Goal: Task Accomplishment & Management: Manage account settings

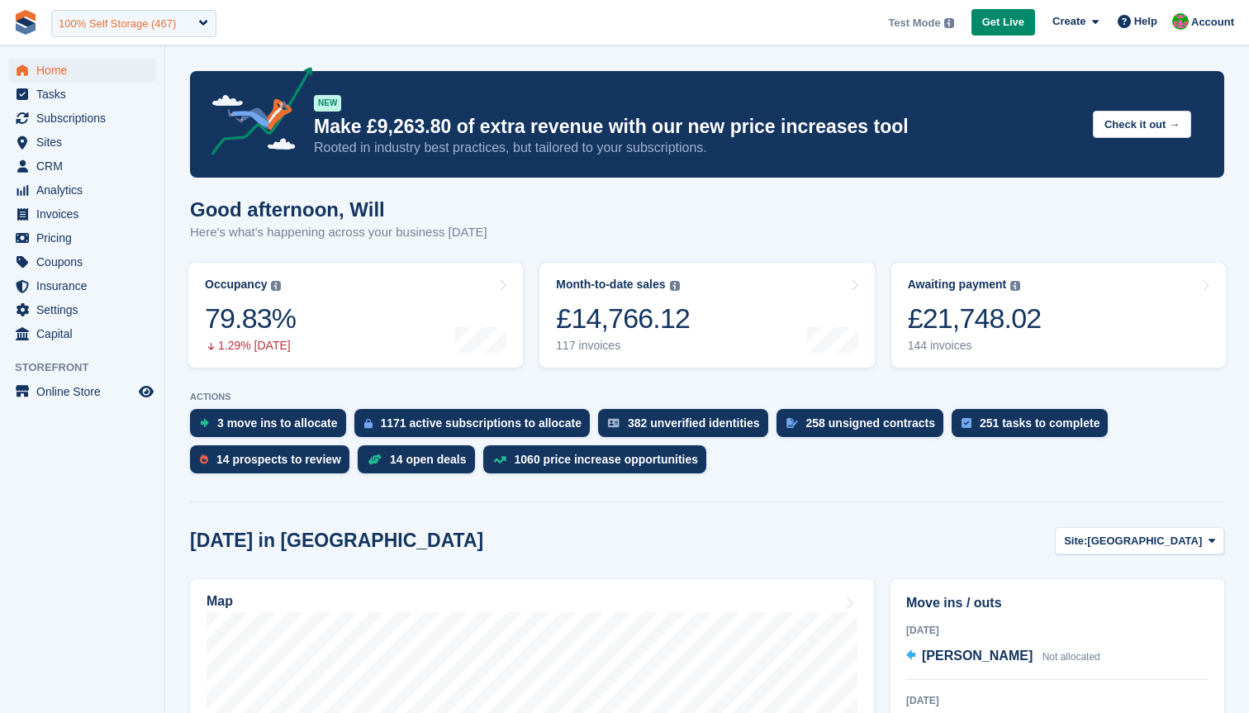
click at [120, 21] on div "100% Self Storage (467)" at bounding box center [117, 24] width 117 height 17
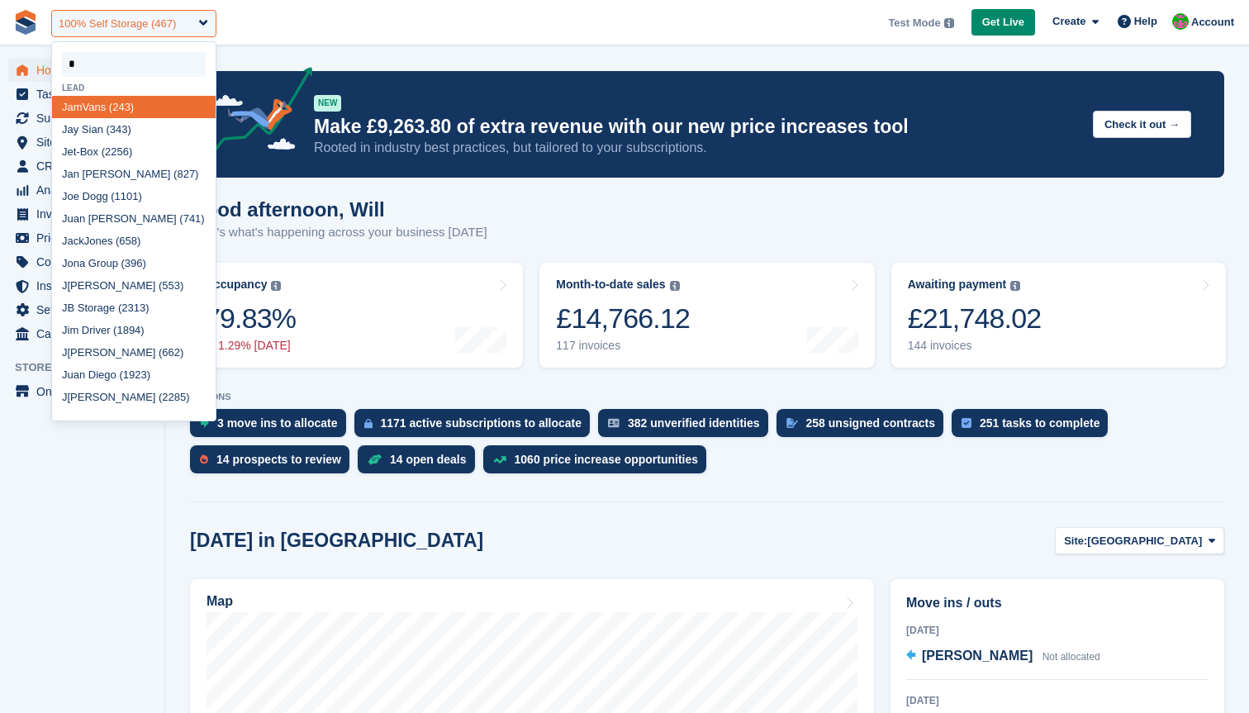
type input "**"
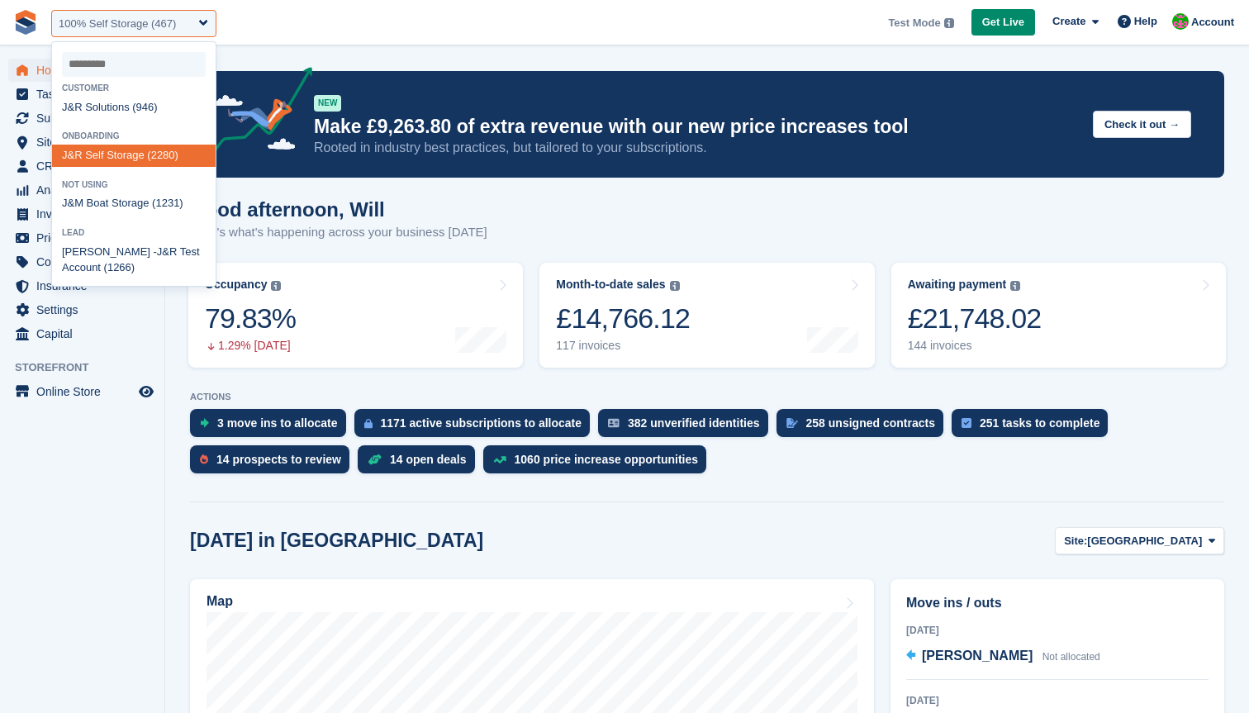
select select "****"
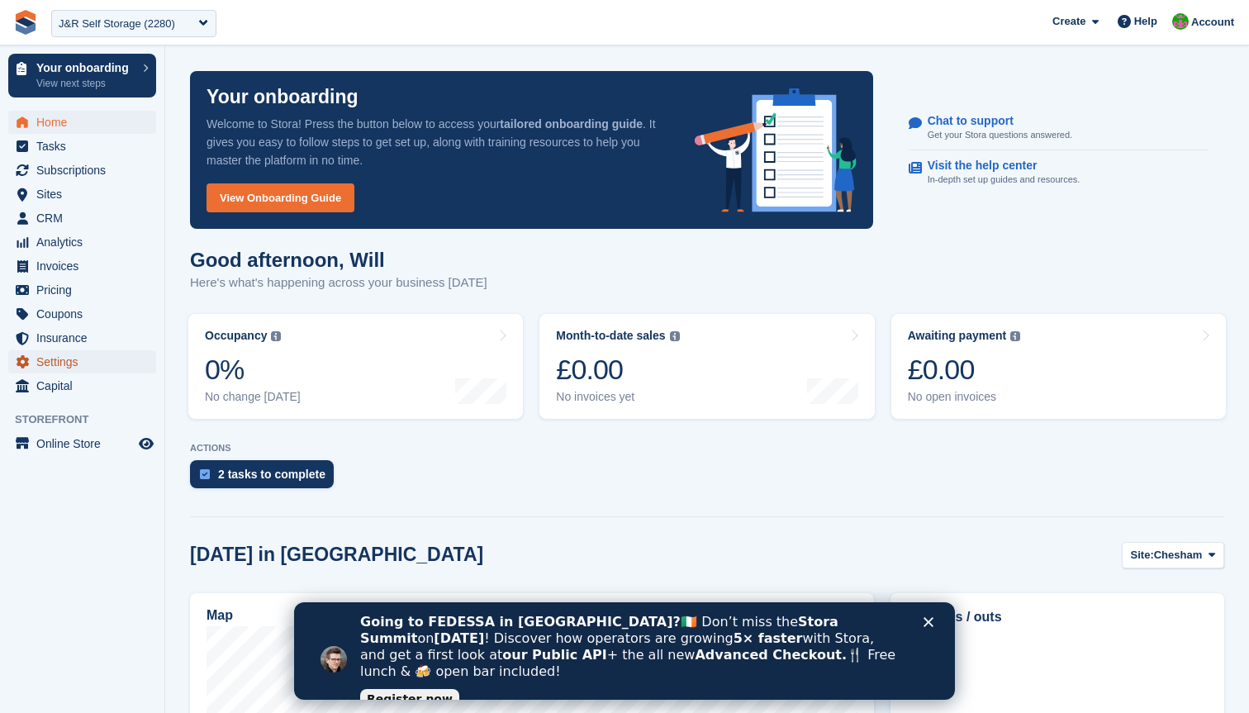
click at [79, 365] on span "Settings" at bounding box center [85, 361] width 99 height 23
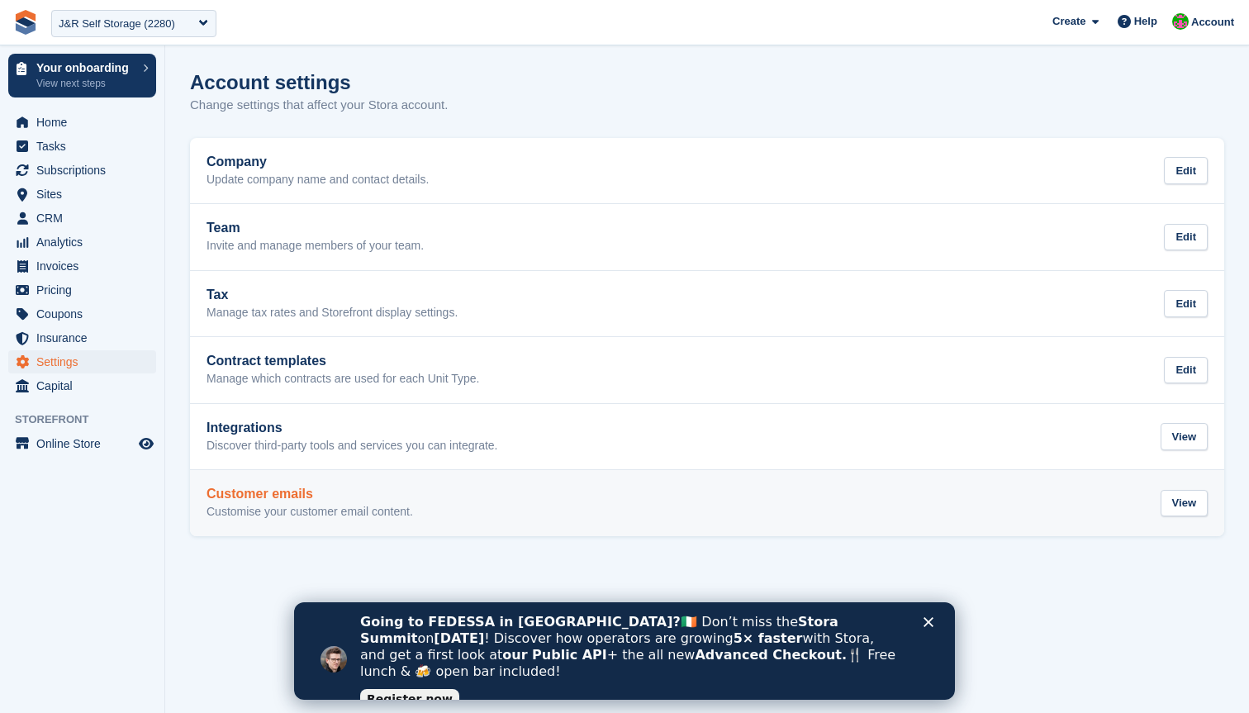
click at [427, 483] on link "Customer emails Customise your customer email content. View" at bounding box center [707, 503] width 1034 height 66
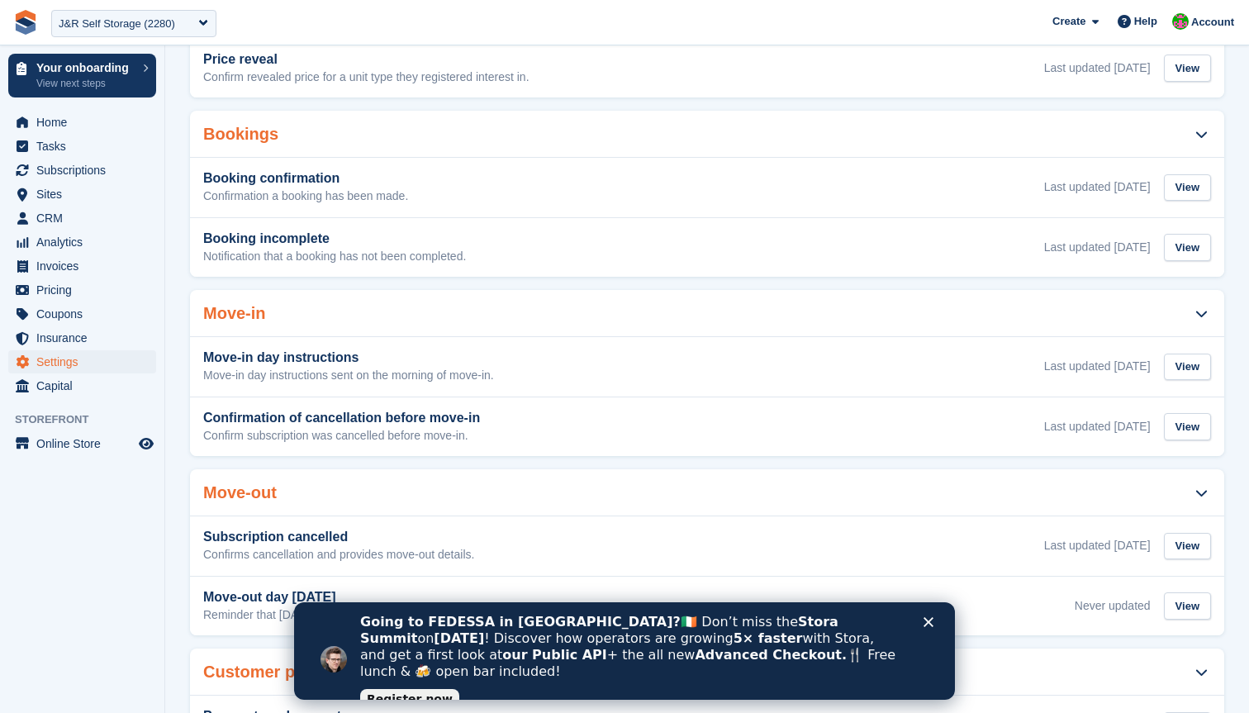
scroll to position [424, 0]
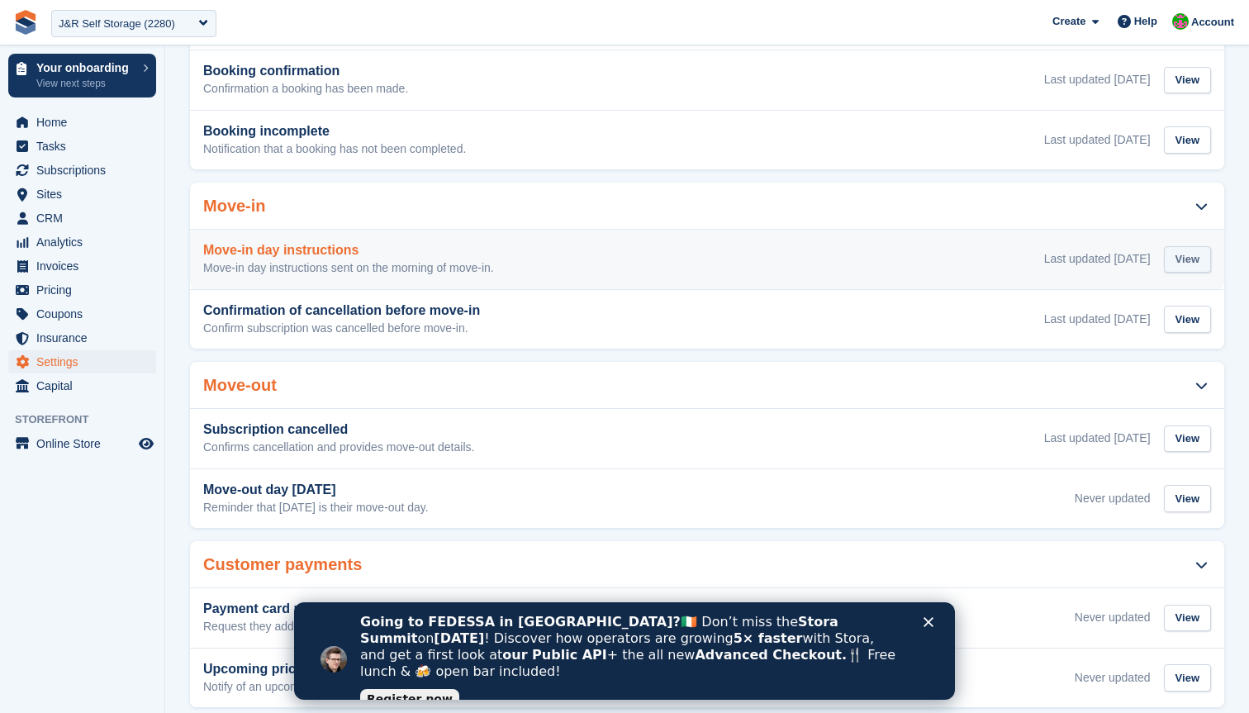
click at [1186, 250] on div "View" at bounding box center [1187, 259] width 47 height 27
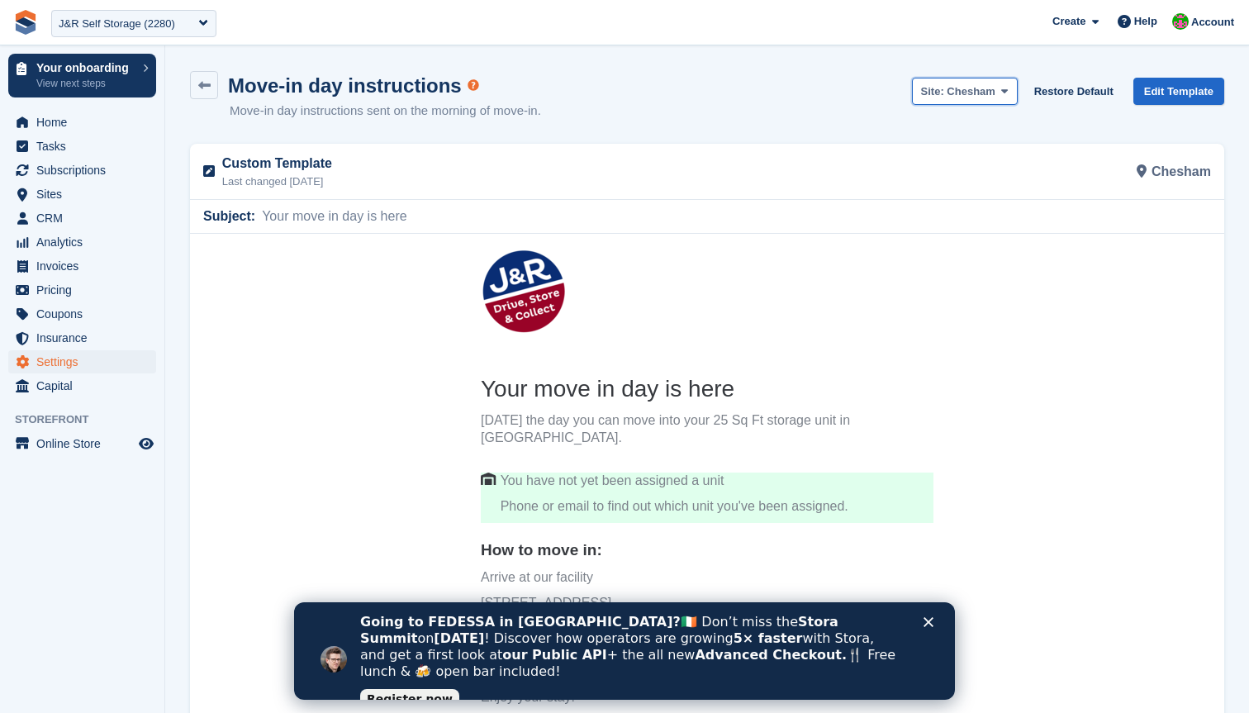
click at [998, 95] on span at bounding box center [1004, 90] width 13 height 13
click at [739, 92] on div "Move-in day instructions Move-in day instructions sent on the morning of move-i…" at bounding box center [707, 105] width 1034 height 69
click at [63, 197] on span "Sites" at bounding box center [85, 194] width 99 height 23
click at [1003, 96] on span at bounding box center [1004, 90] width 13 height 13
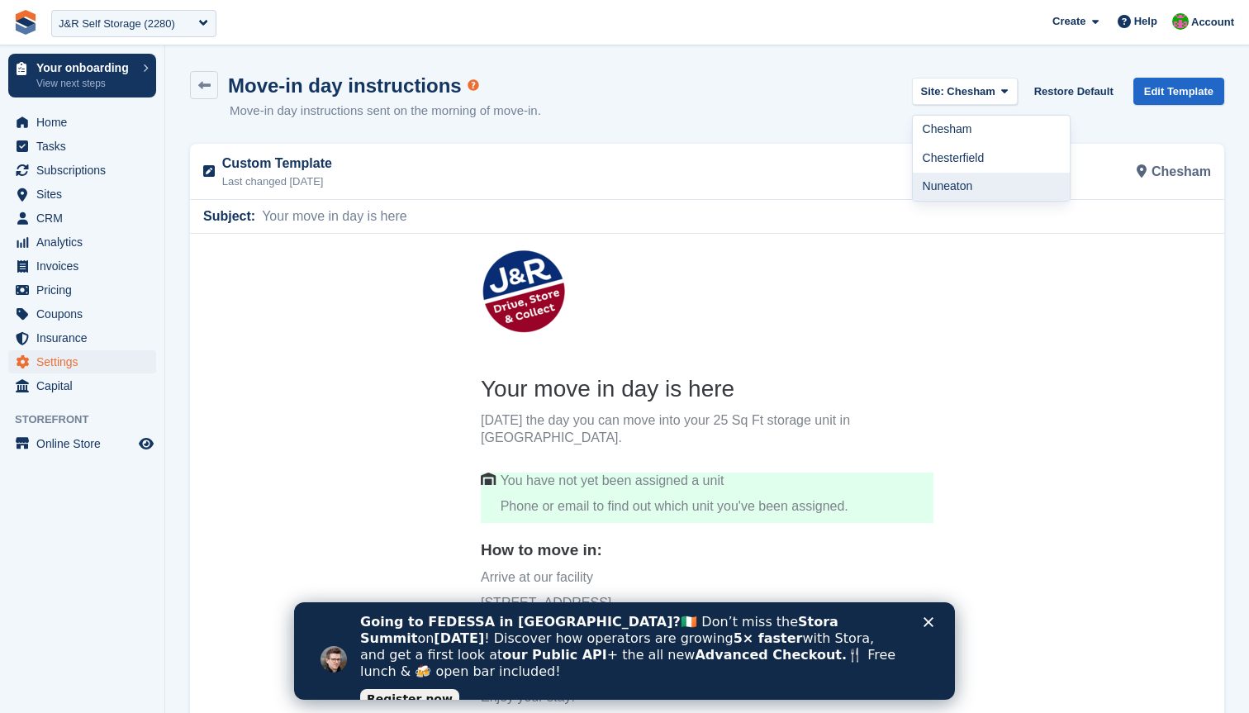
click at [966, 179] on link "Nuneaton" at bounding box center [991, 187] width 157 height 29
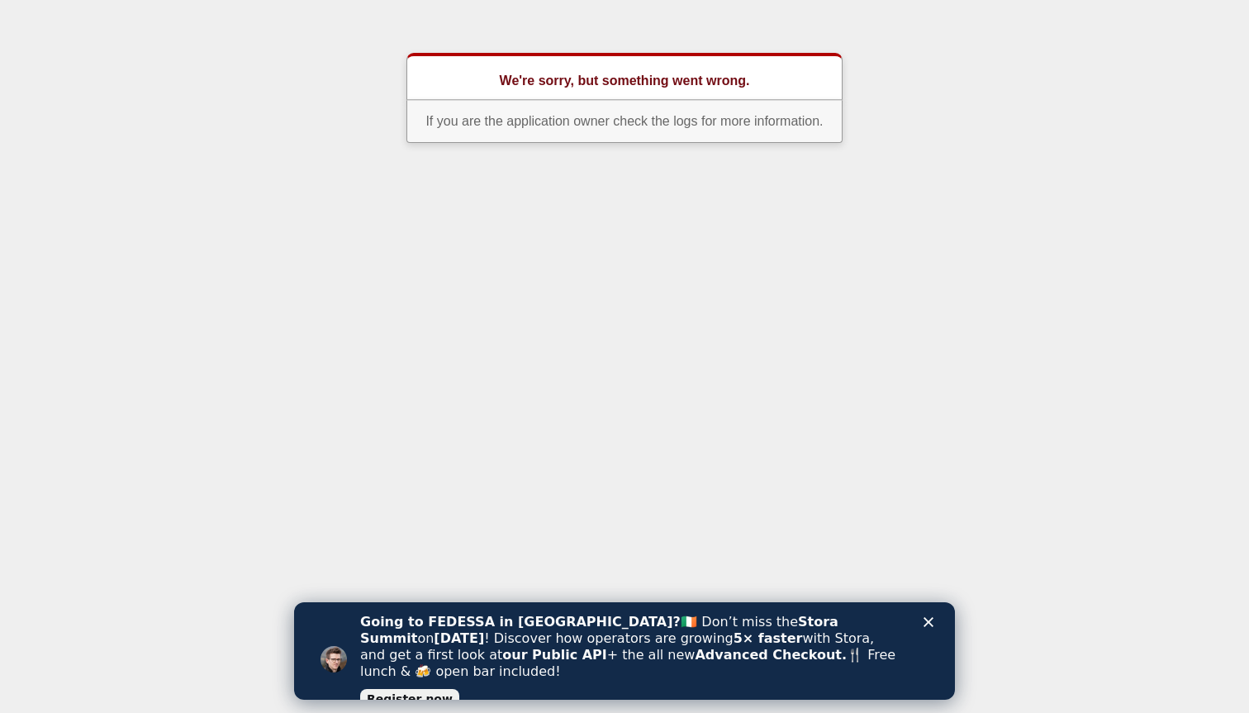
click at [450, 156] on html "We're sorry, but something went wrong. If you are the application owner check t…" at bounding box center [624, 78] width 1249 height 156
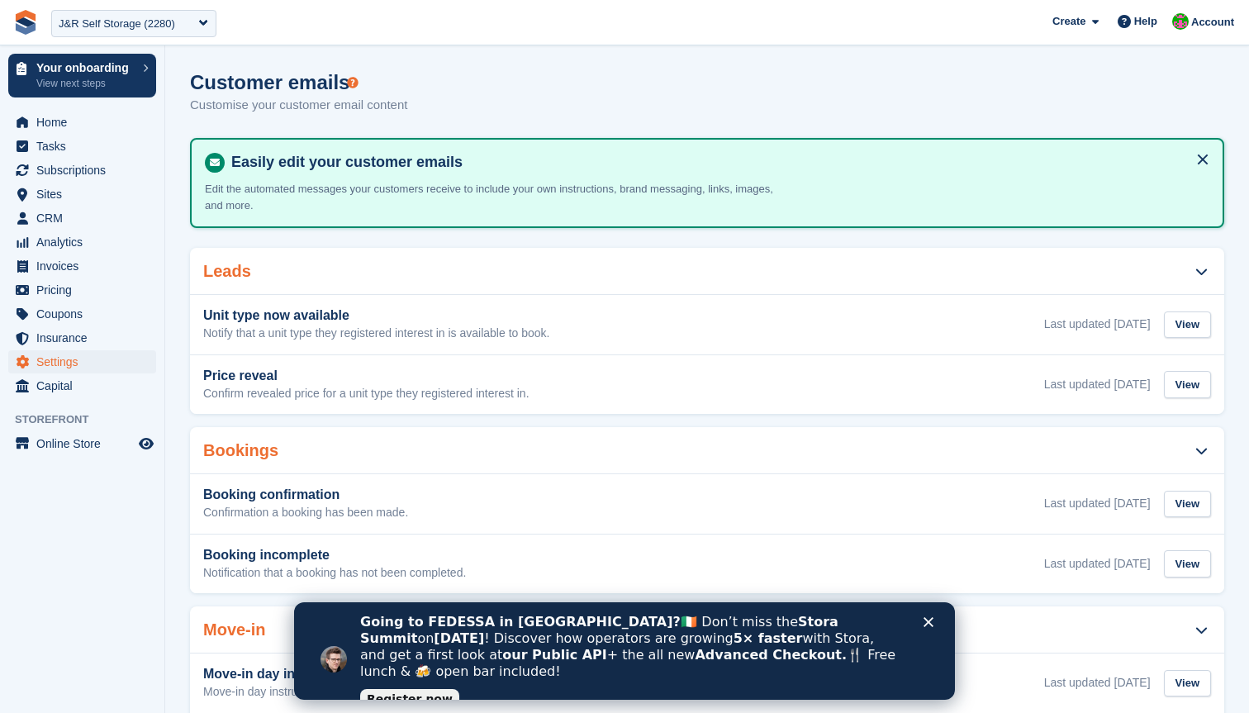
click at [941, 88] on div "Customer emails Customise your customer email content" at bounding box center [707, 103] width 1034 height 64
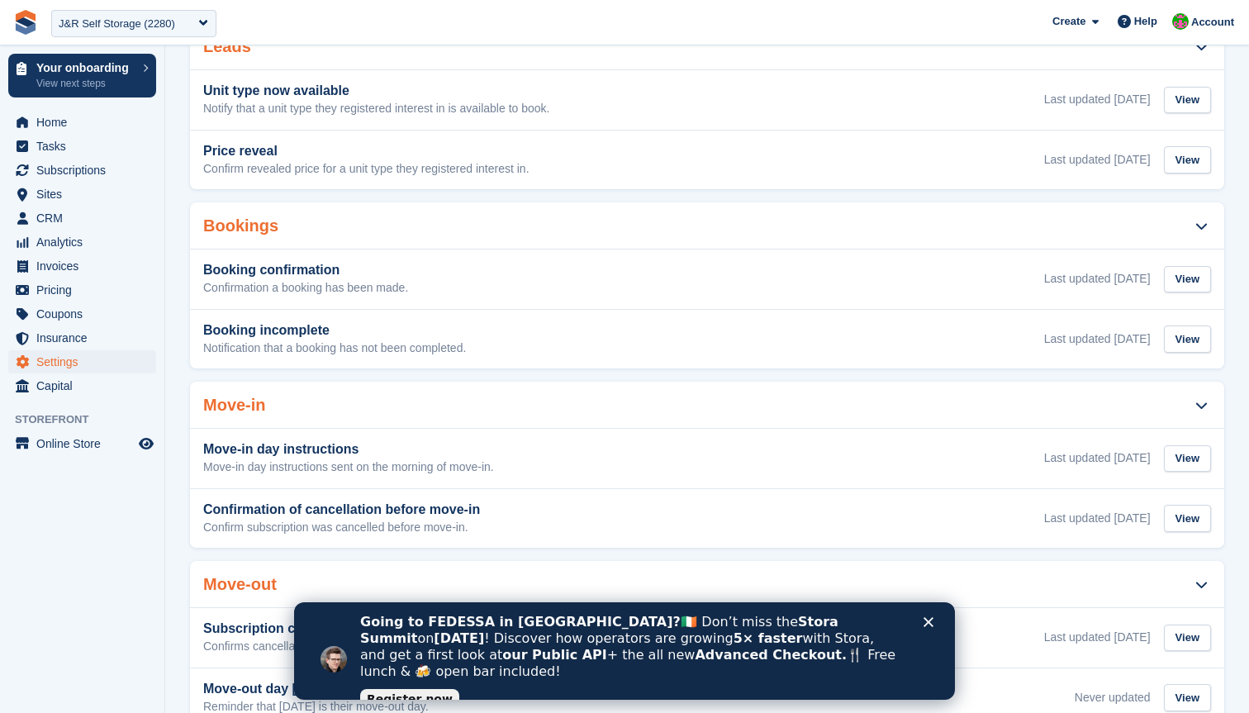
scroll to position [235, 0]
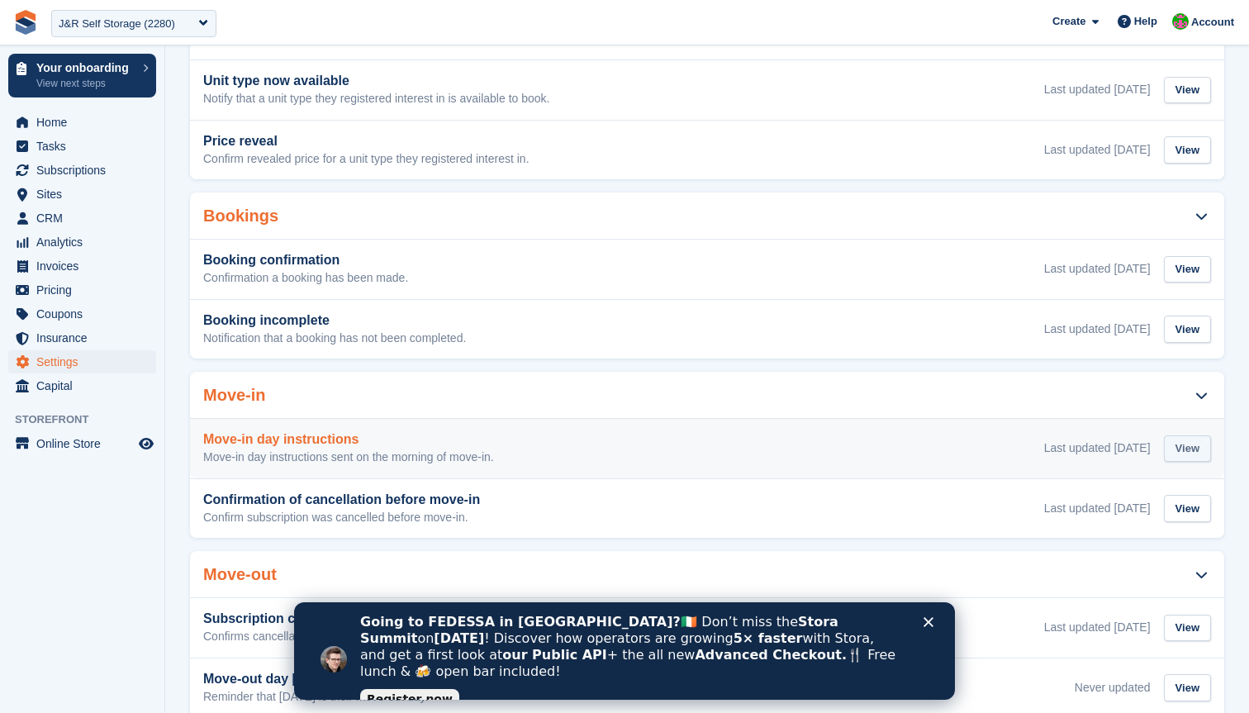
click at [1186, 444] on div "View" at bounding box center [1187, 448] width 47 height 27
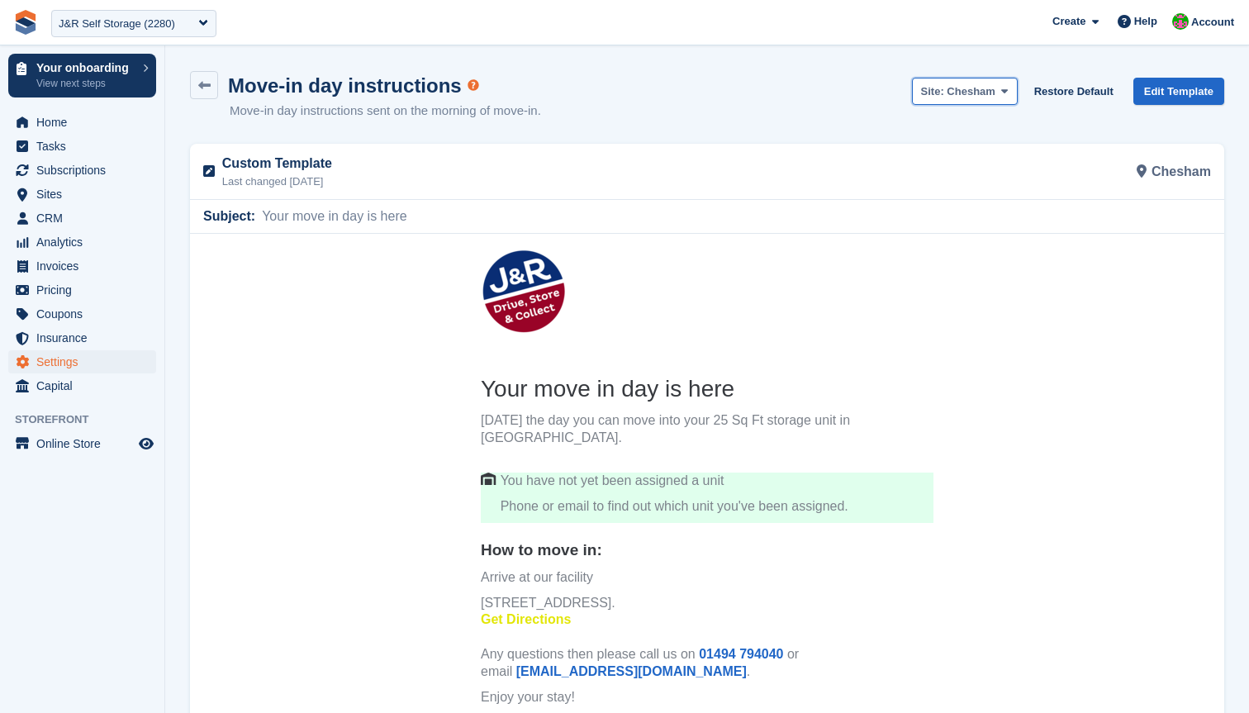
click at [1001, 89] on icon at bounding box center [1004, 91] width 7 height 11
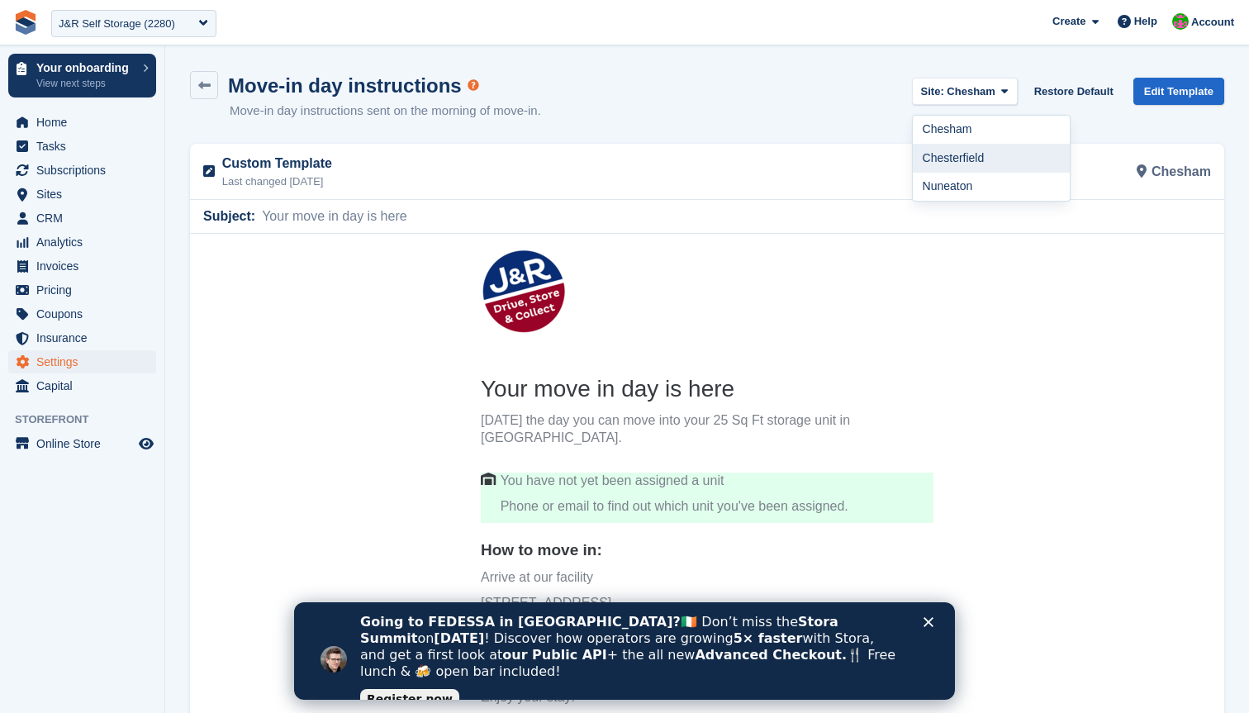
click at [961, 149] on link "Chesterfield" at bounding box center [991, 158] width 157 height 29
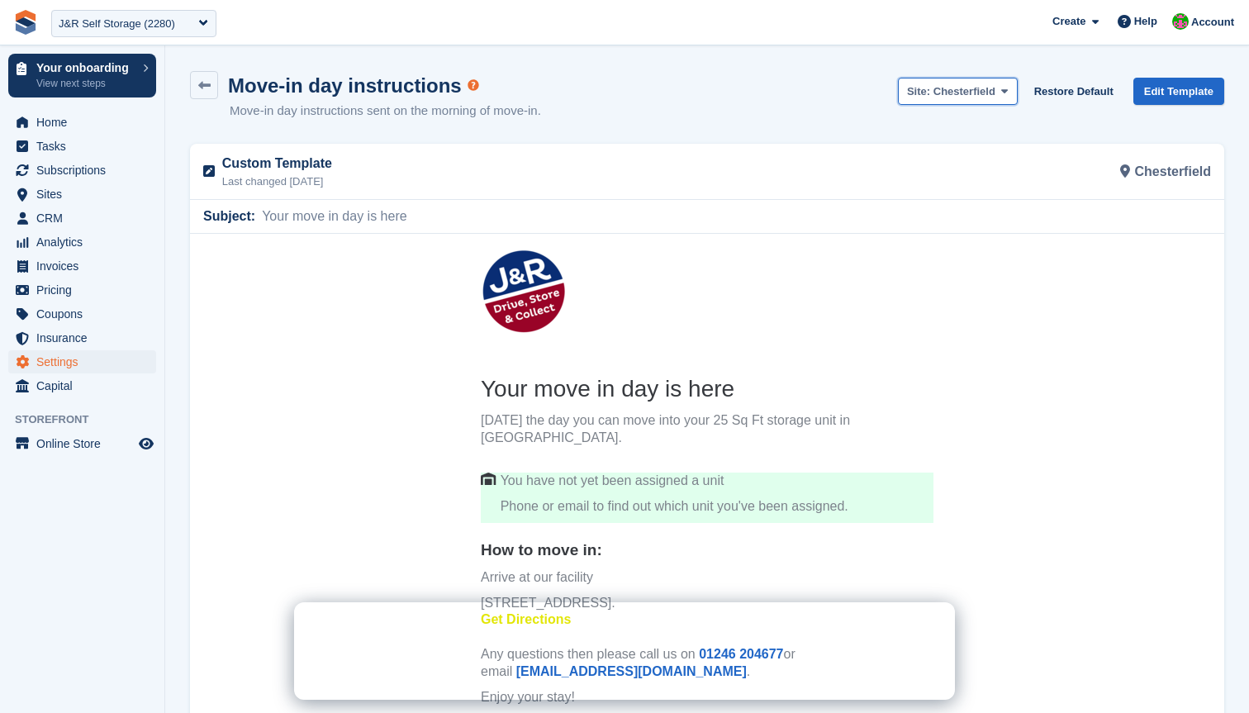
click at [977, 94] on span "Chesterfield" at bounding box center [965, 91] width 62 height 12
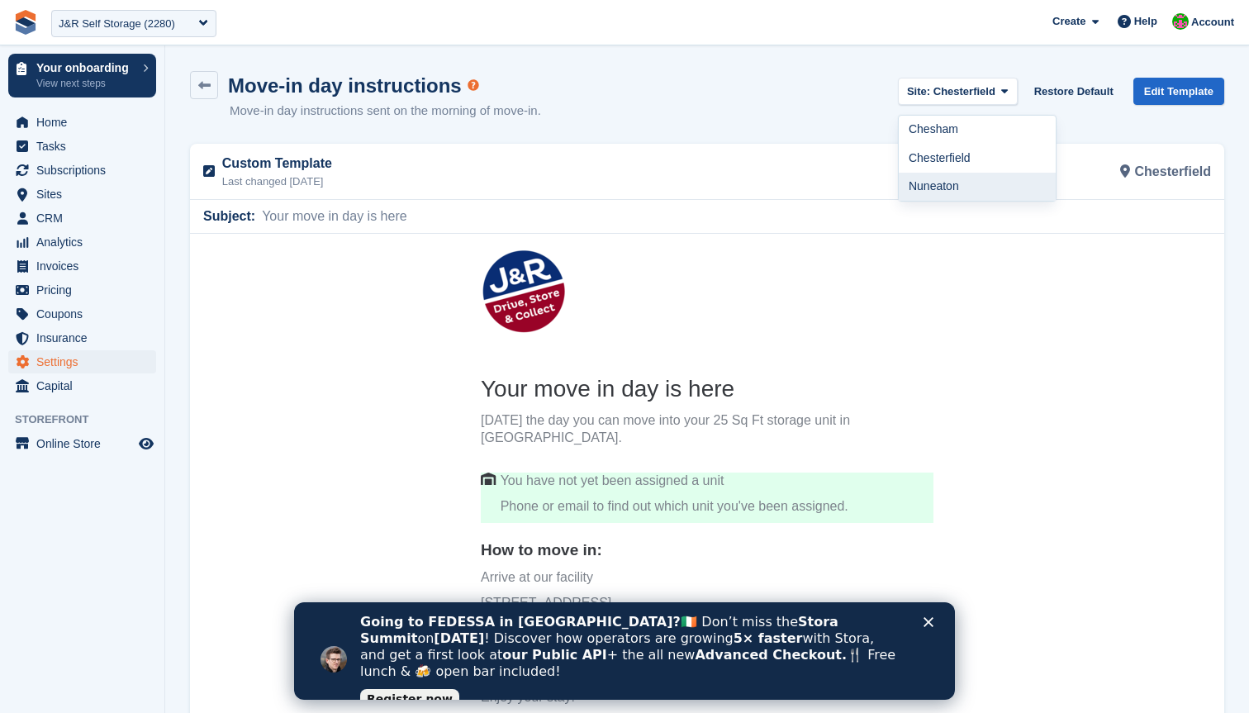
click at [942, 184] on link "Nuneaton" at bounding box center [977, 187] width 157 height 29
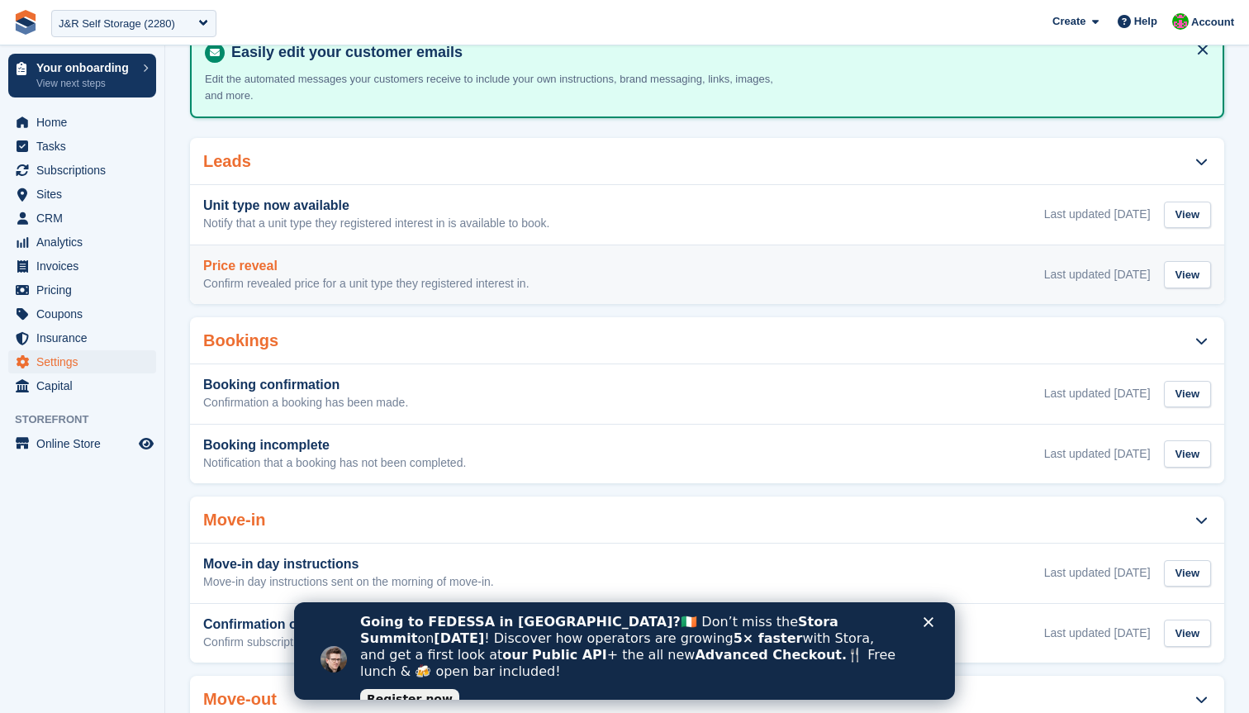
scroll to position [107, 0]
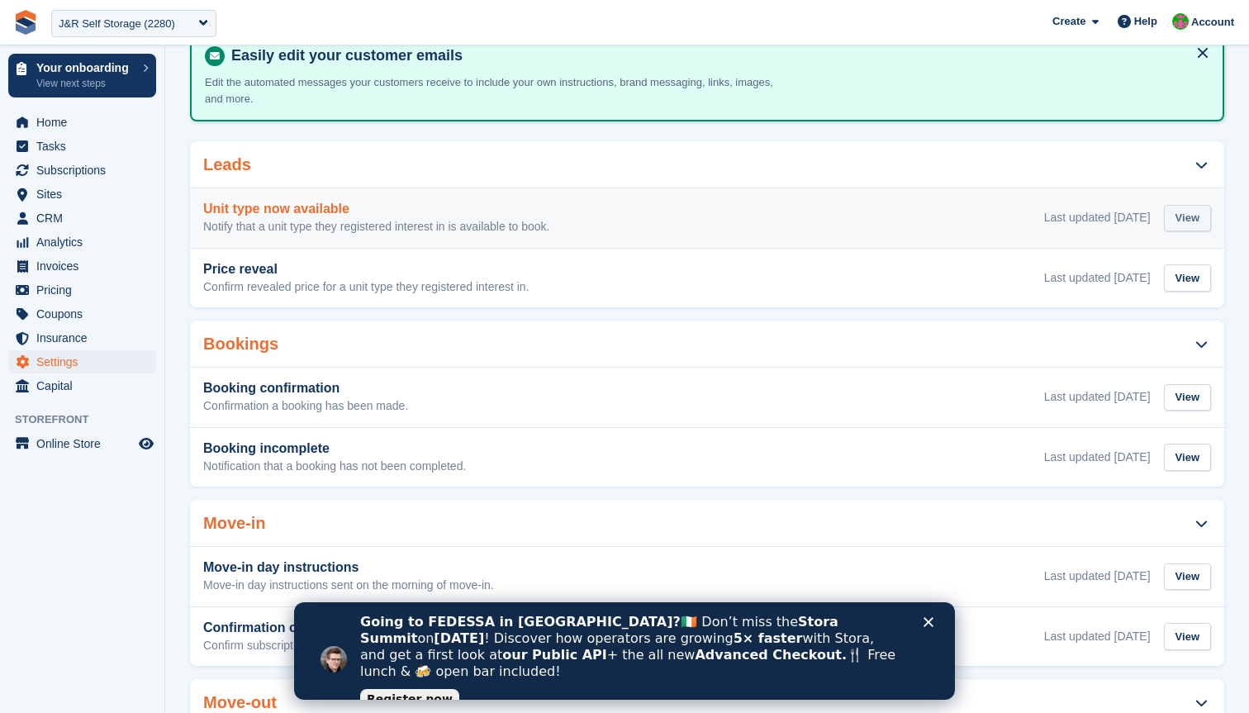
click at [1183, 226] on div "View" at bounding box center [1187, 218] width 47 height 27
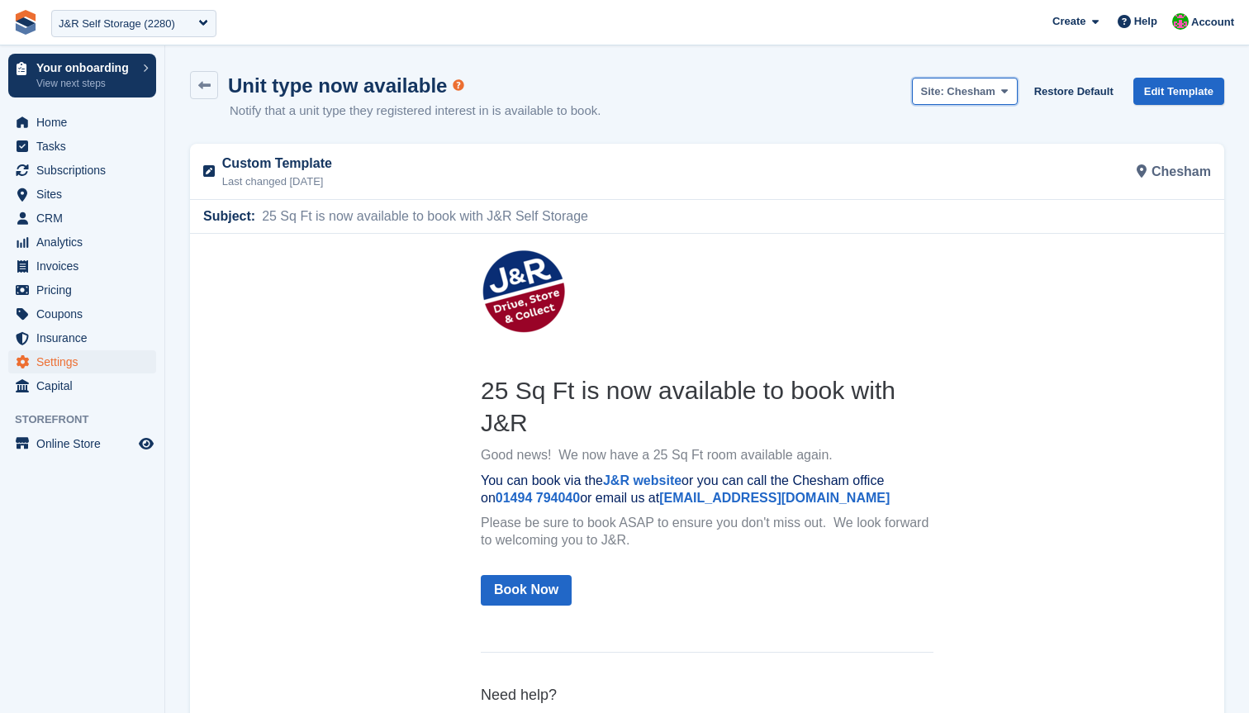
click at [1001, 97] on button "Site: Chesham" at bounding box center [965, 91] width 106 height 27
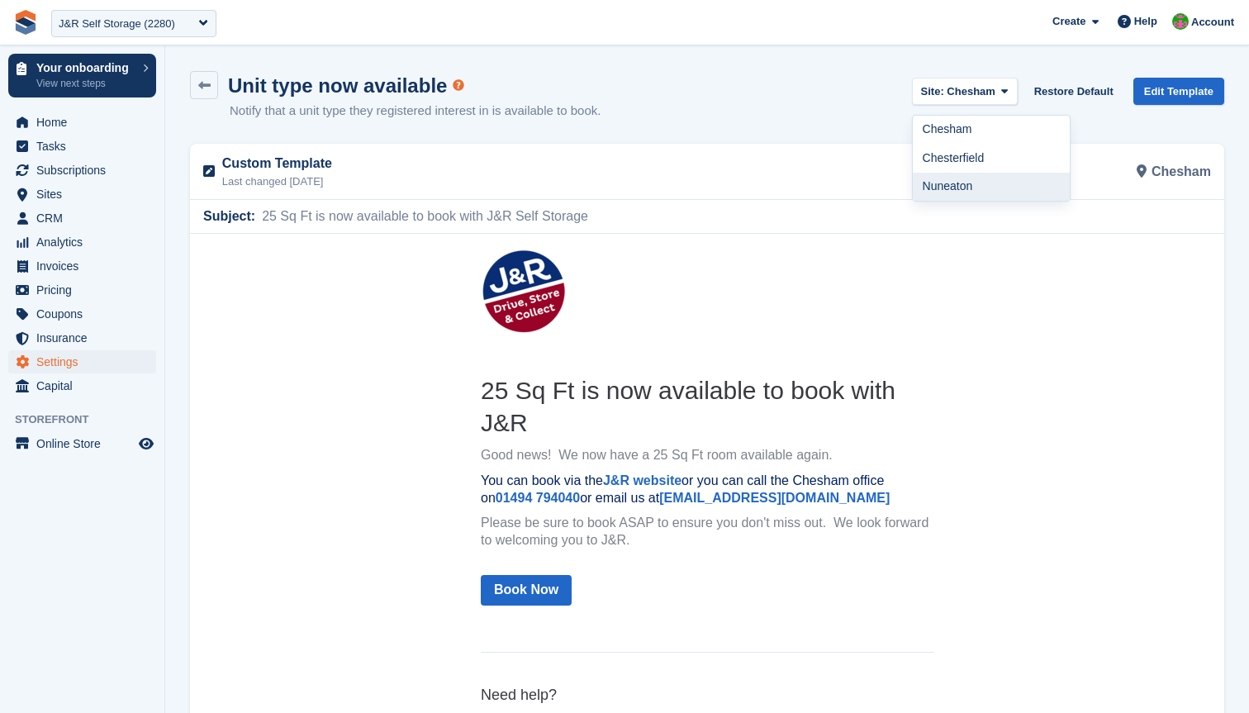
click at [966, 177] on link "Nuneaton" at bounding box center [991, 187] width 157 height 29
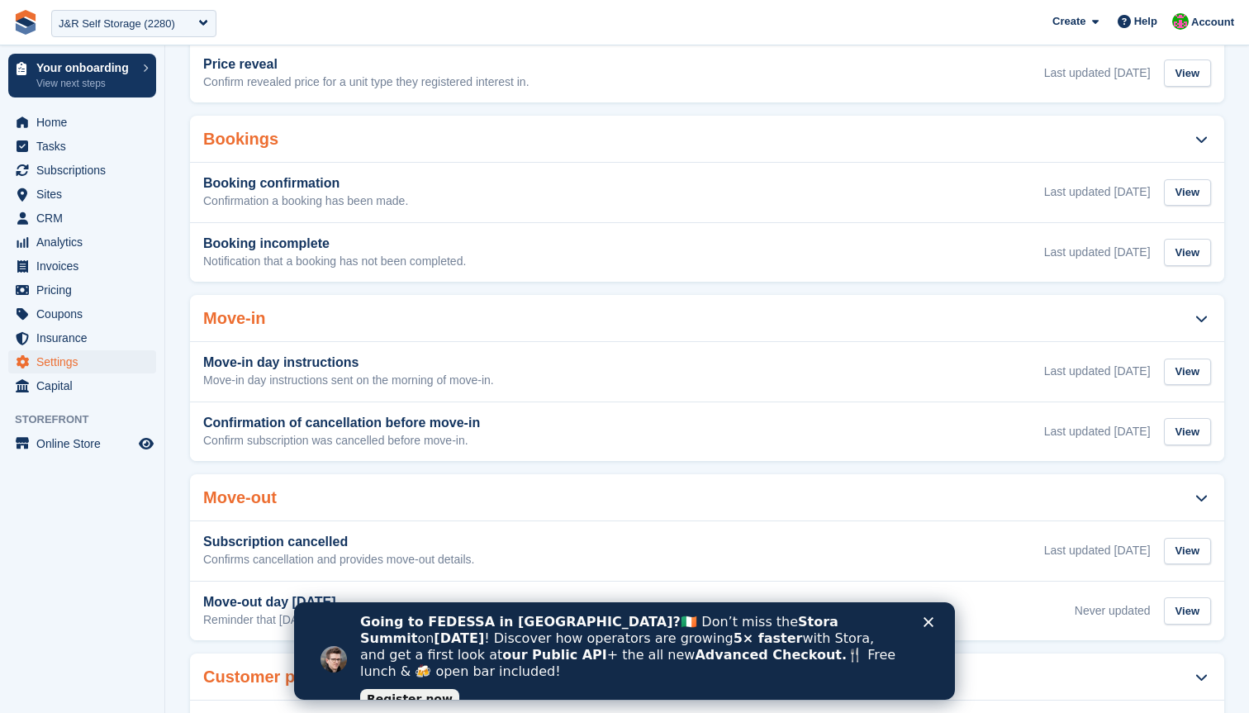
scroll to position [323, 0]
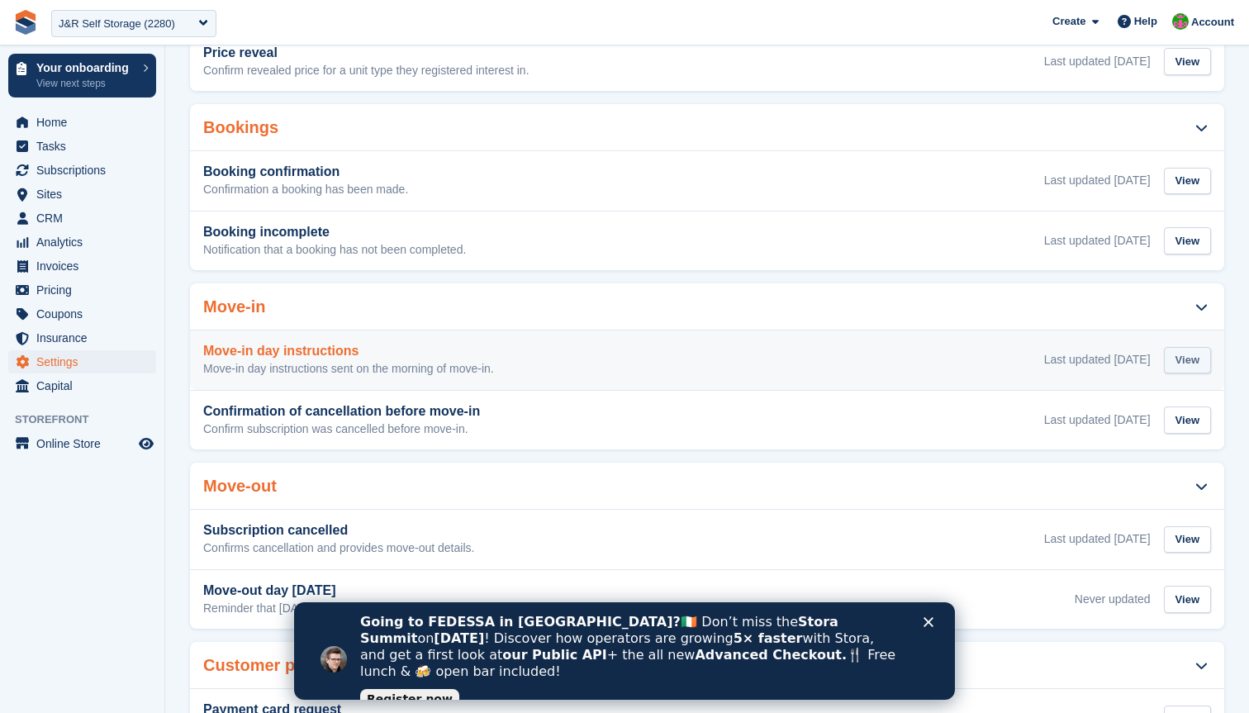
click at [1195, 359] on div "View" at bounding box center [1187, 360] width 47 height 27
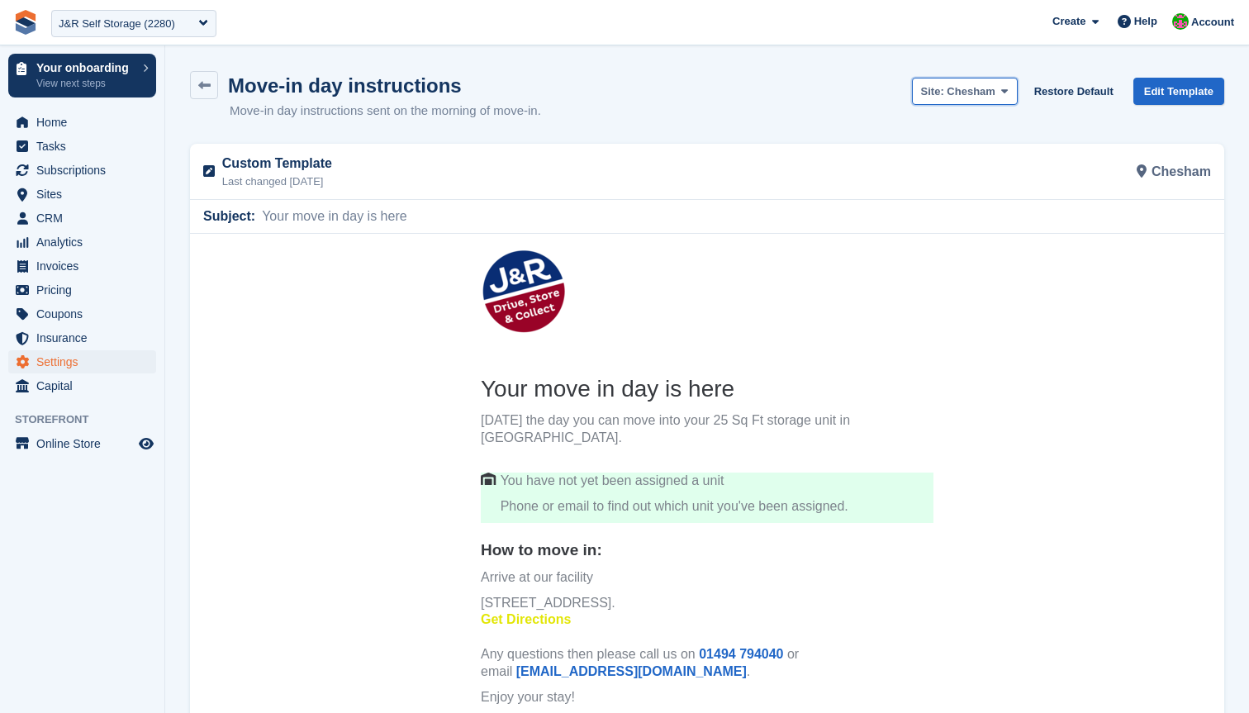
click at [998, 89] on span at bounding box center [1004, 90] width 13 height 13
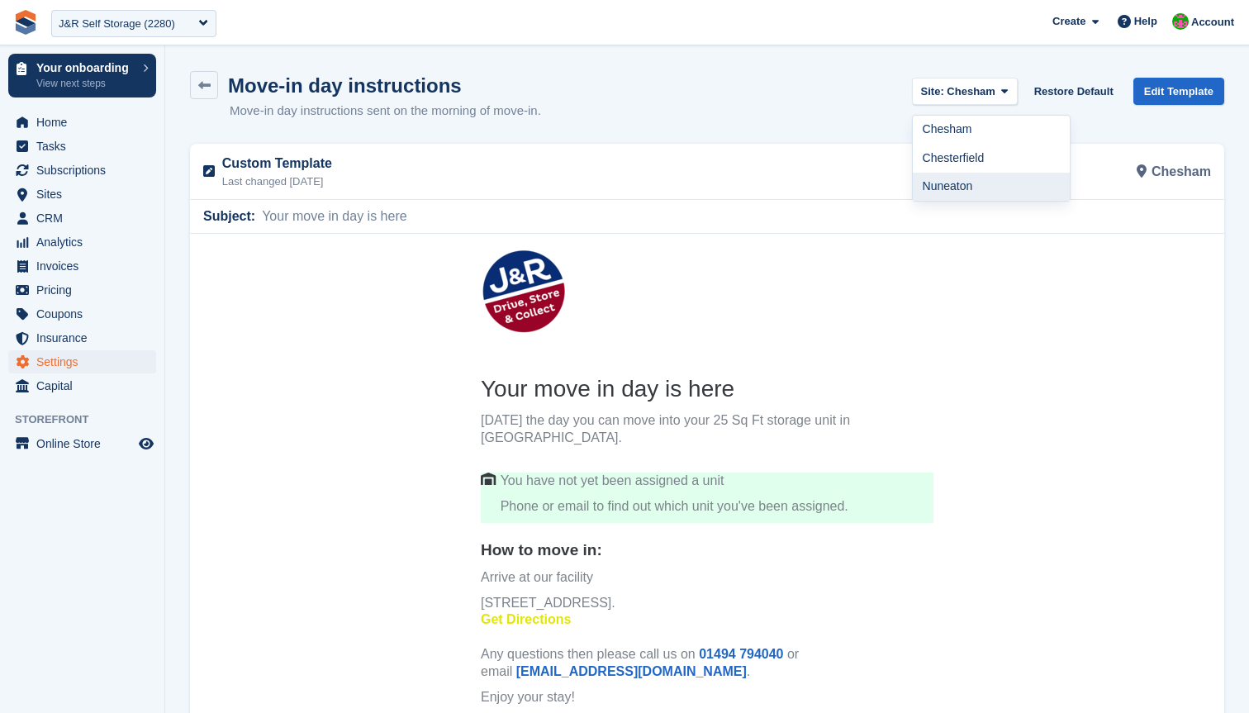
click at [939, 181] on link "Nuneaton" at bounding box center [991, 187] width 157 height 29
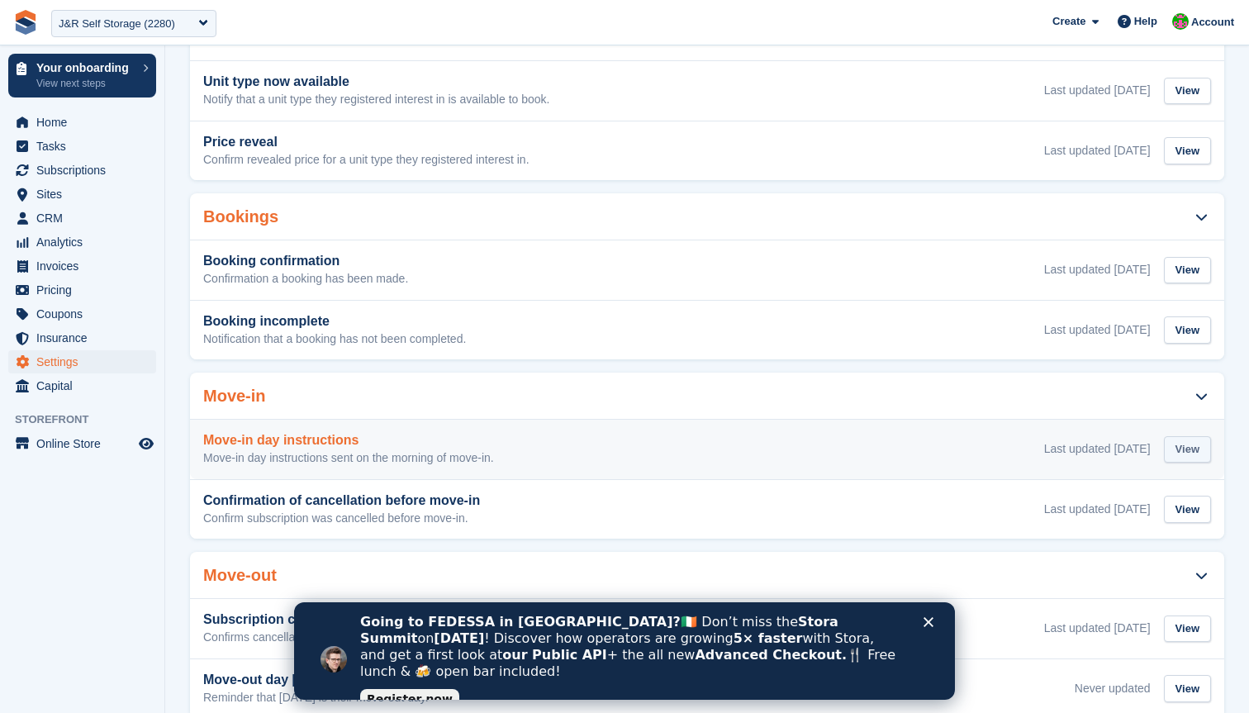
click at [1189, 455] on div "View" at bounding box center [1187, 449] width 47 height 27
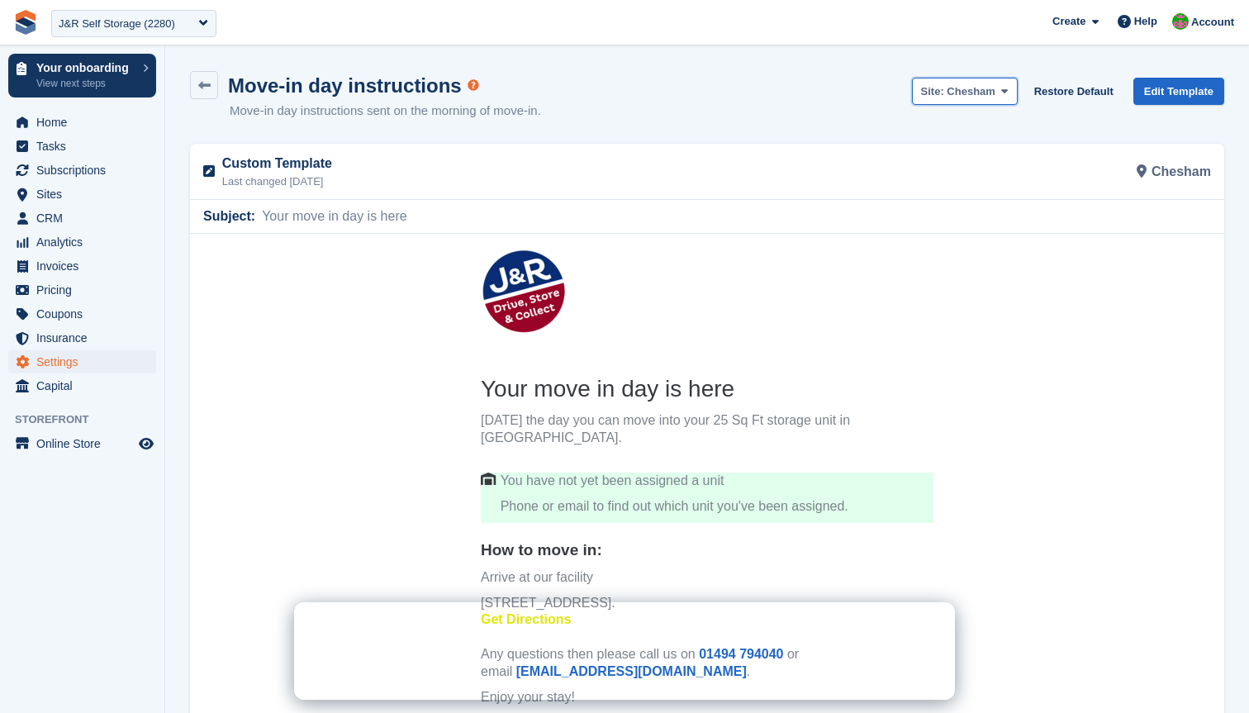
click at [998, 93] on span at bounding box center [1004, 90] width 13 height 13
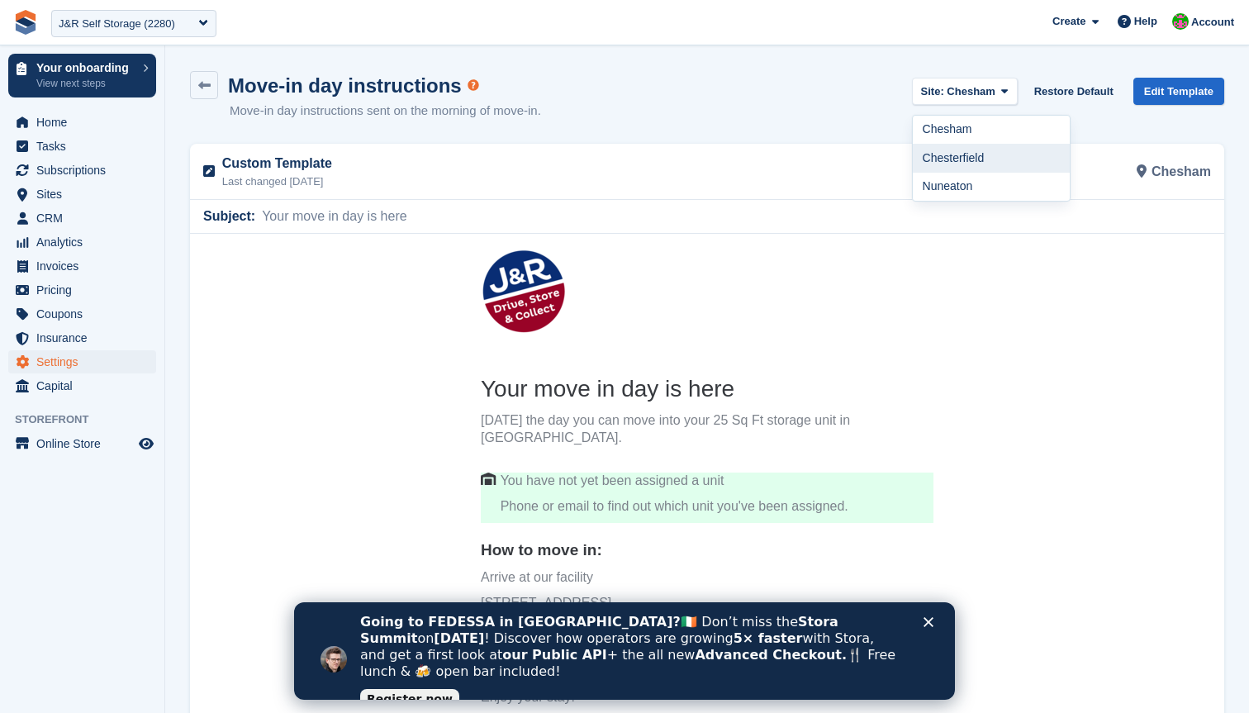
click at [971, 144] on link "Chesterfield" at bounding box center [991, 158] width 157 height 29
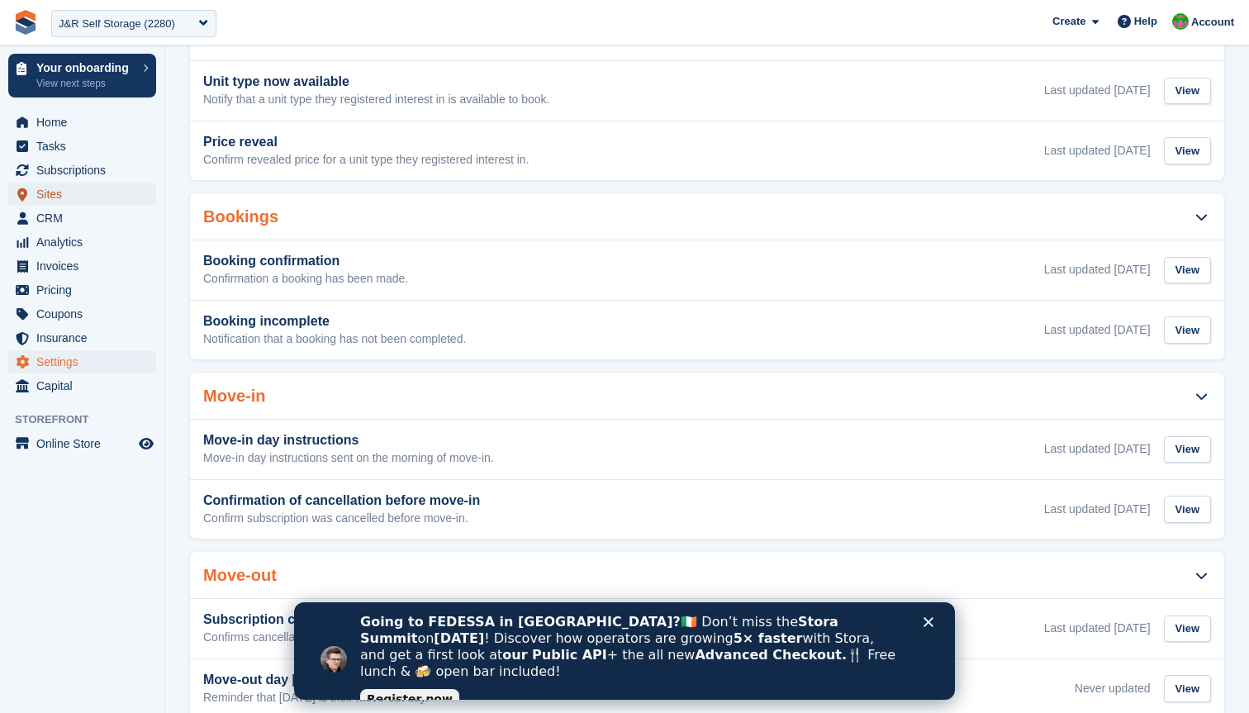
click at [74, 191] on span "Sites" at bounding box center [85, 194] width 99 height 23
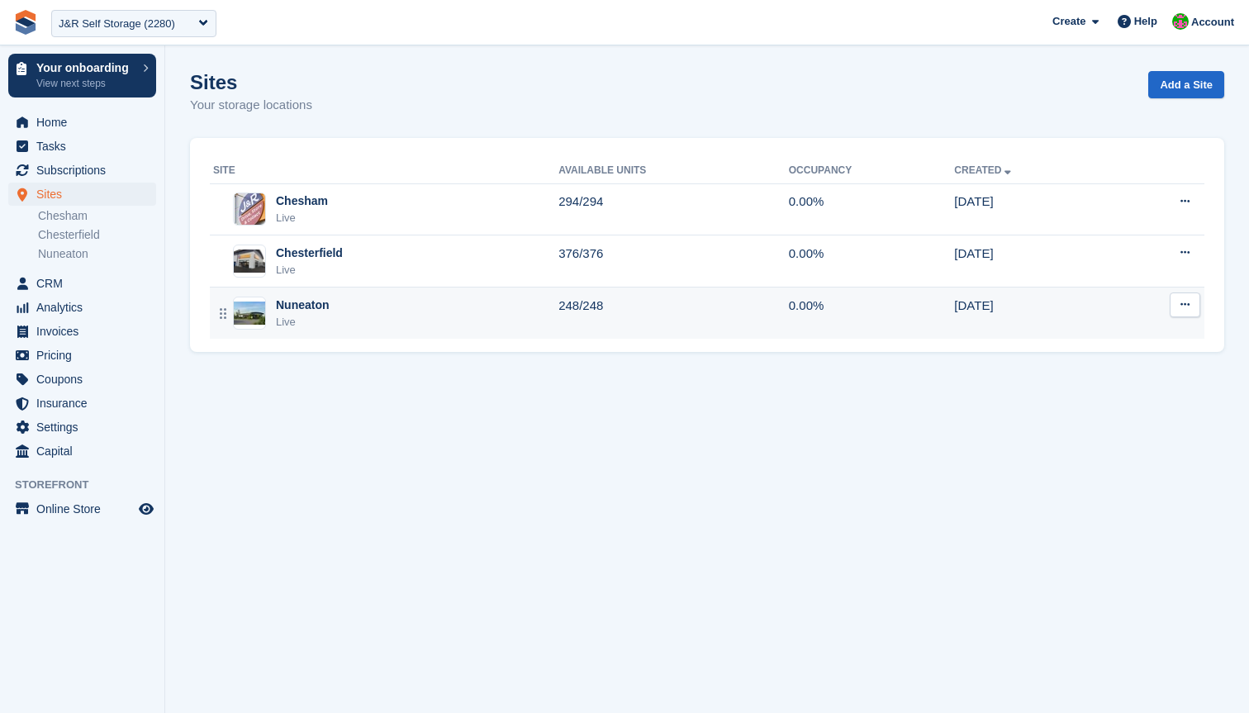
click at [502, 310] on div "Nuneaton Live" at bounding box center [385, 314] width 345 height 34
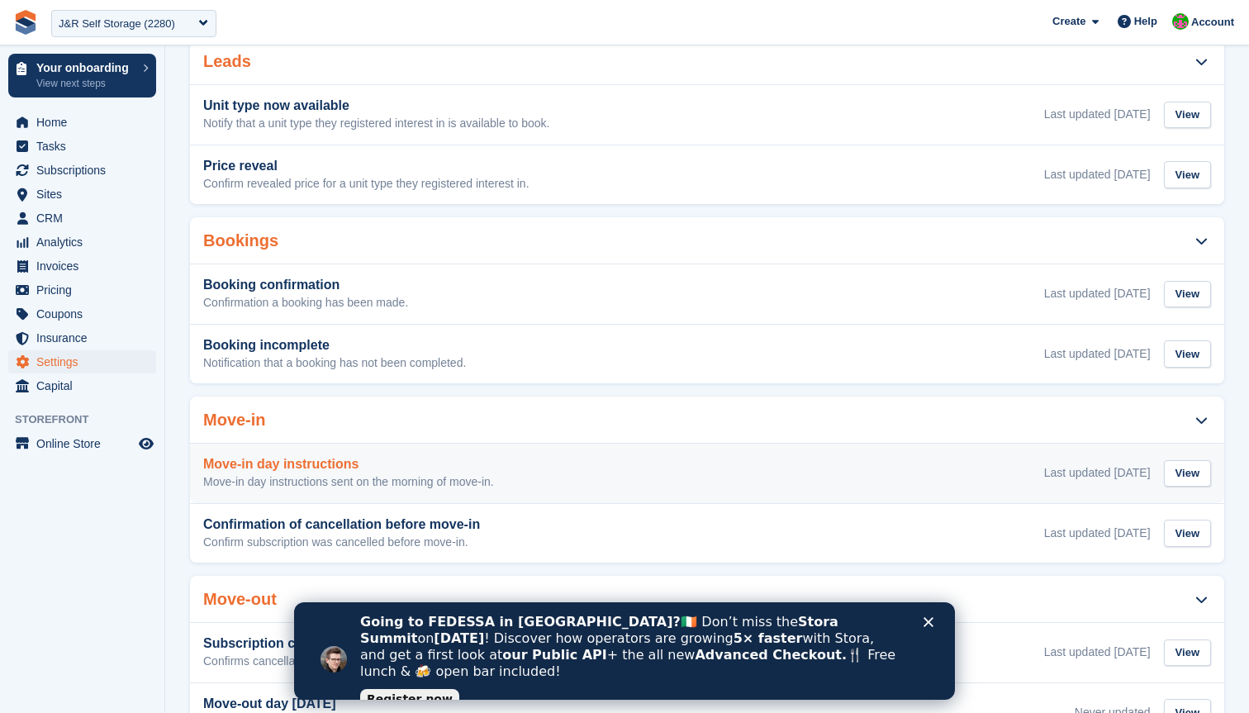
scroll to position [207, 0]
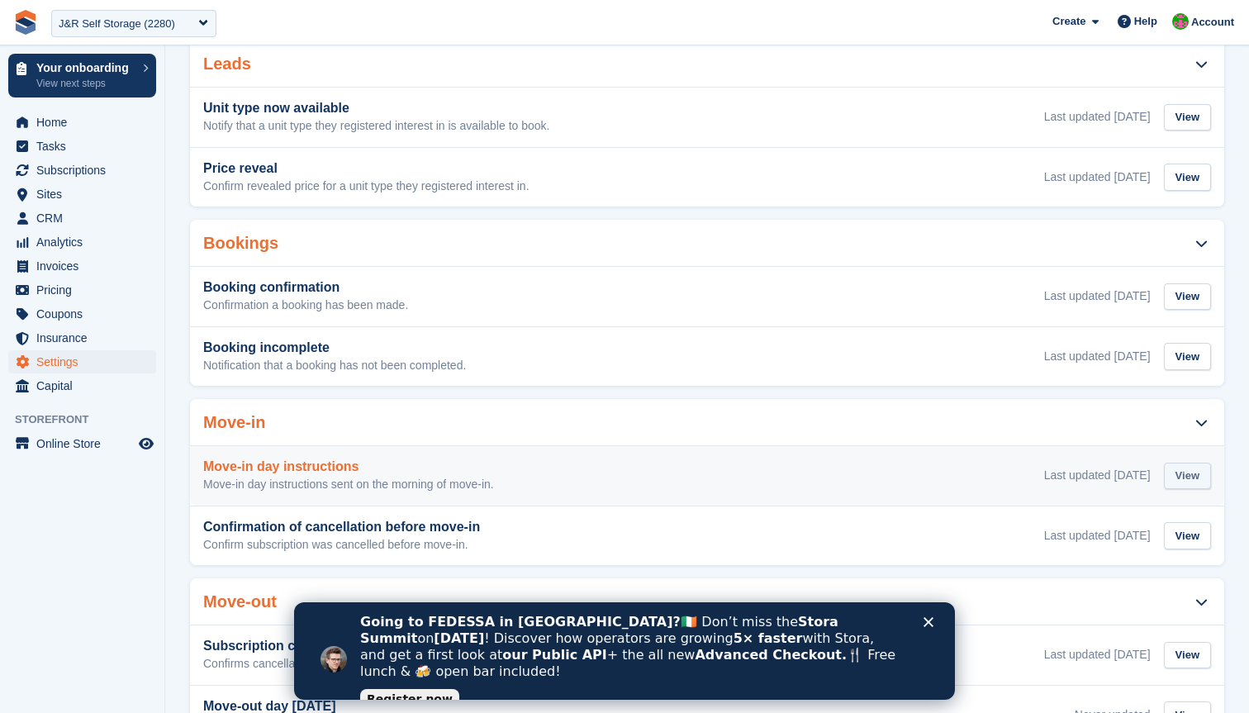
click at [1198, 474] on div "View" at bounding box center [1187, 476] width 47 height 27
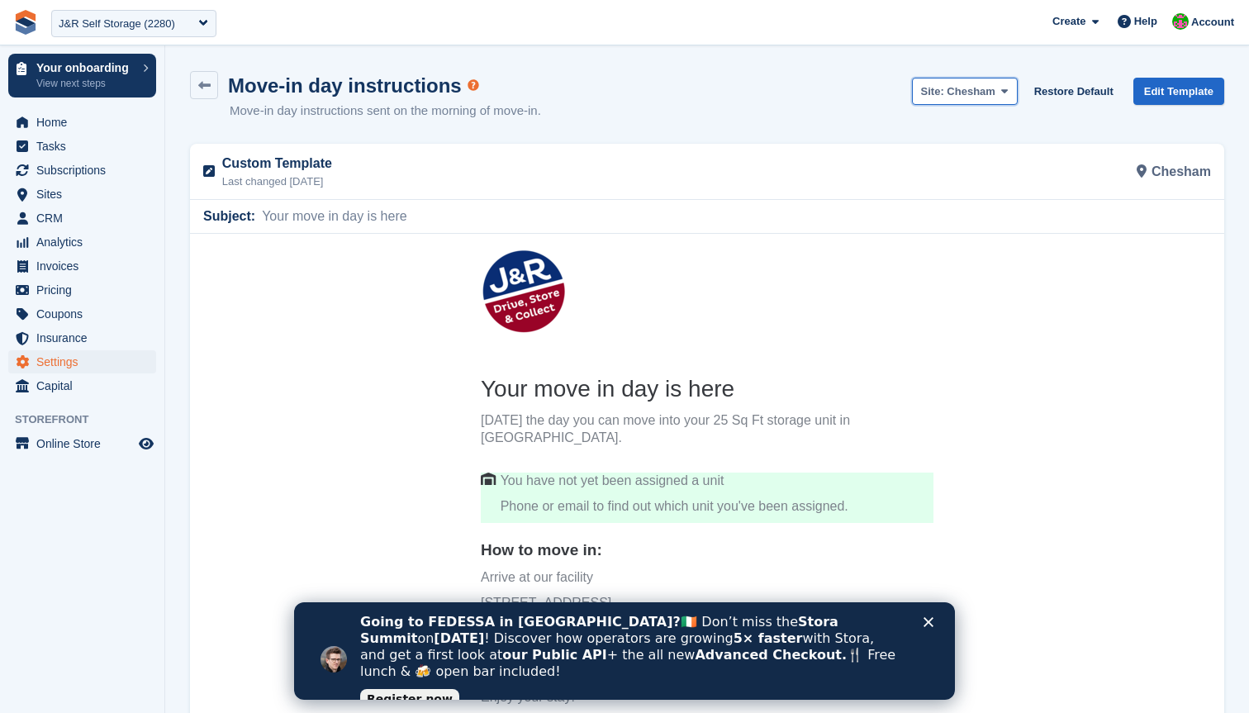
click at [972, 98] on span "Site: [GEOGRAPHIC_DATA]" at bounding box center [958, 91] width 74 height 17
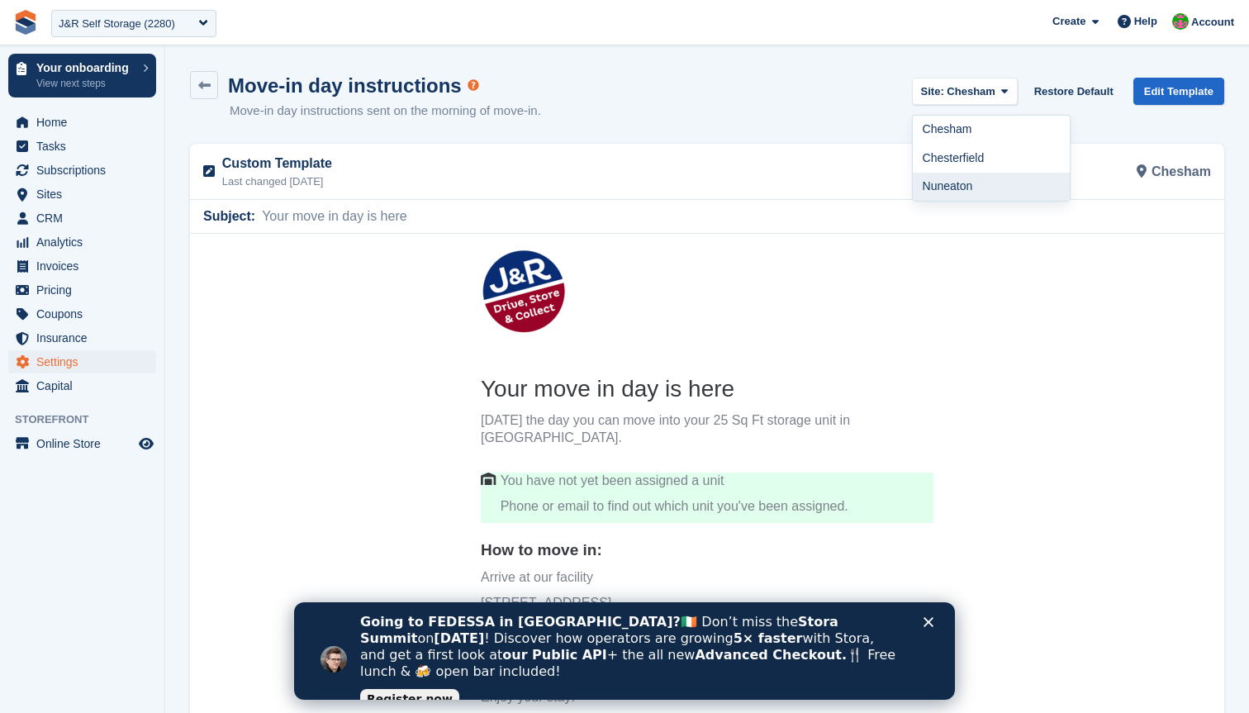
click at [967, 186] on link "Nuneaton" at bounding box center [991, 187] width 157 height 29
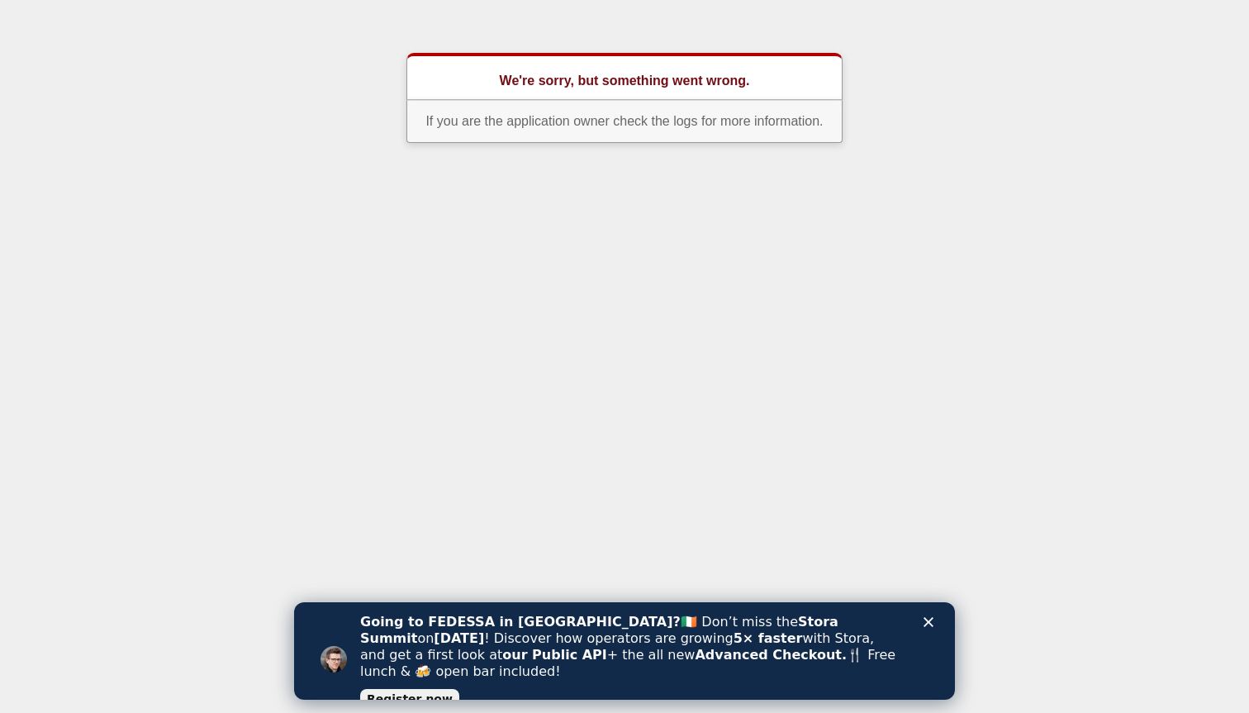
click at [505, 19] on html "We're sorry, but something went wrong. If you are the application owner check t…" at bounding box center [624, 78] width 1249 height 156
click at [748, 156] on html "We're sorry, but something went wrong. If you are the application owner check t…" at bounding box center [624, 78] width 1249 height 156
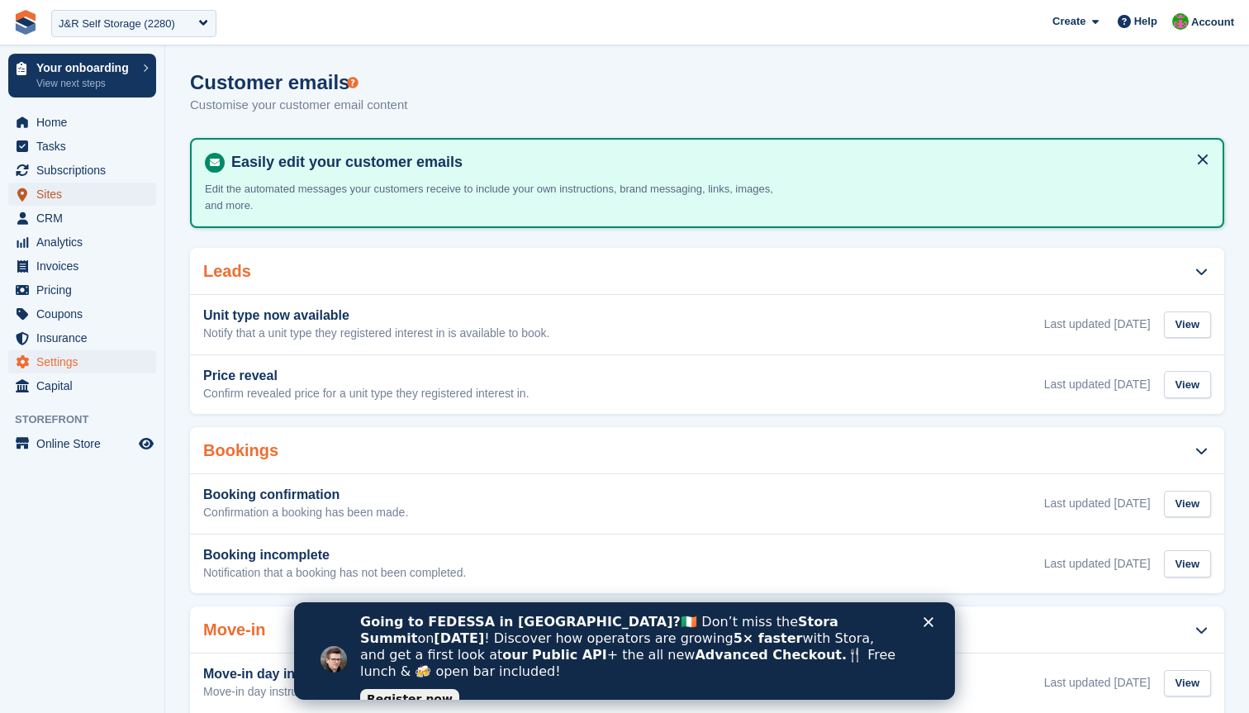
click at [45, 192] on span "Sites" at bounding box center [85, 194] width 99 height 23
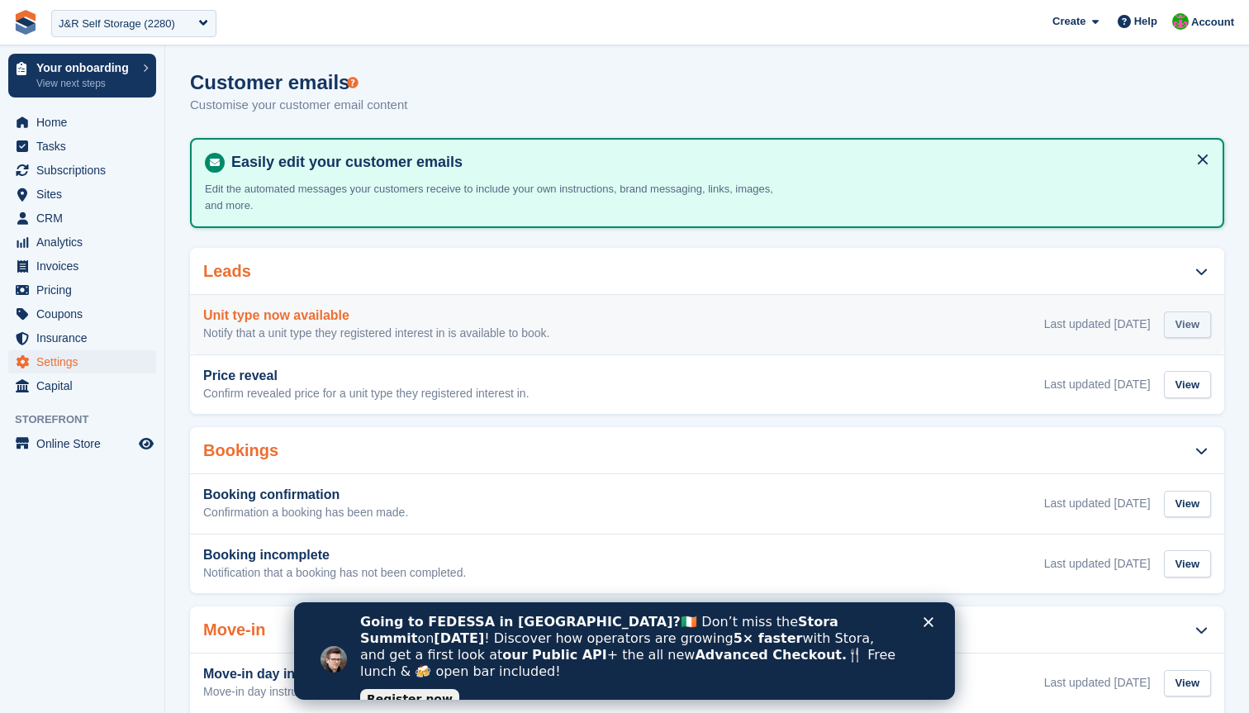
click at [1189, 313] on div "View" at bounding box center [1187, 324] width 47 height 27
